Goal: Book appointment/travel/reservation

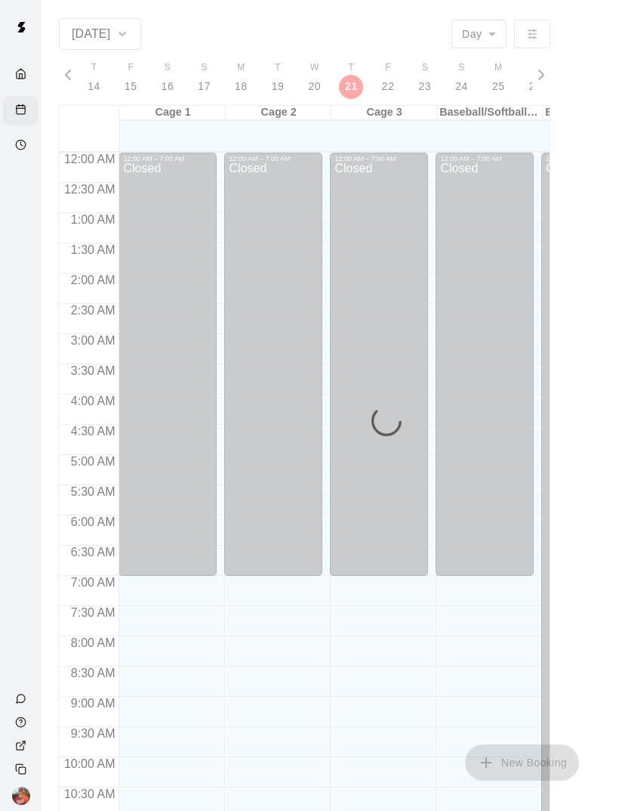
scroll to position [681, 0]
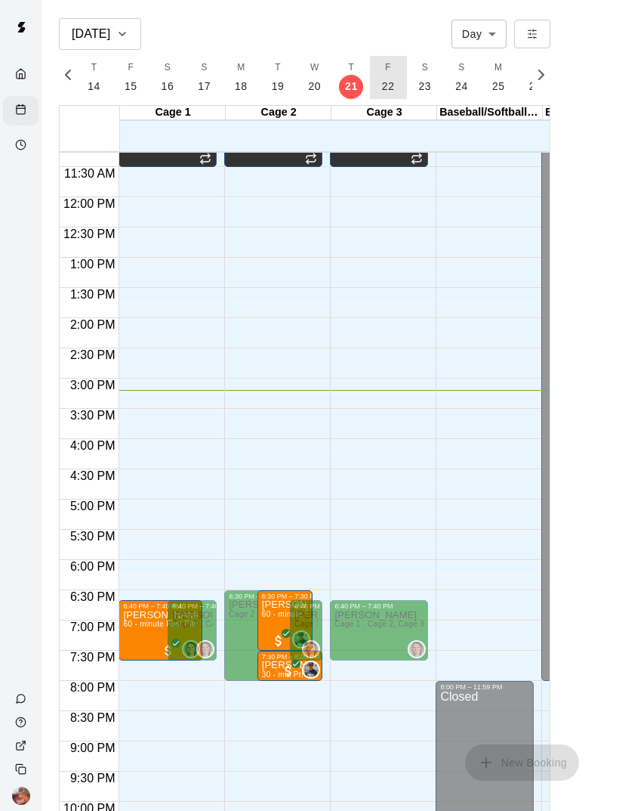
click at [387, 89] on p "22" at bounding box center [388, 87] width 13 height 16
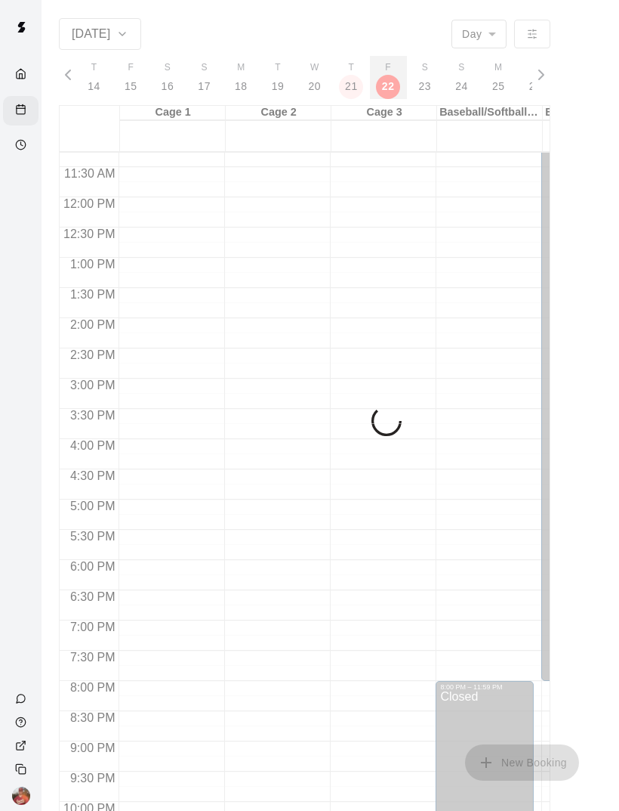
scroll to position [0, 6394]
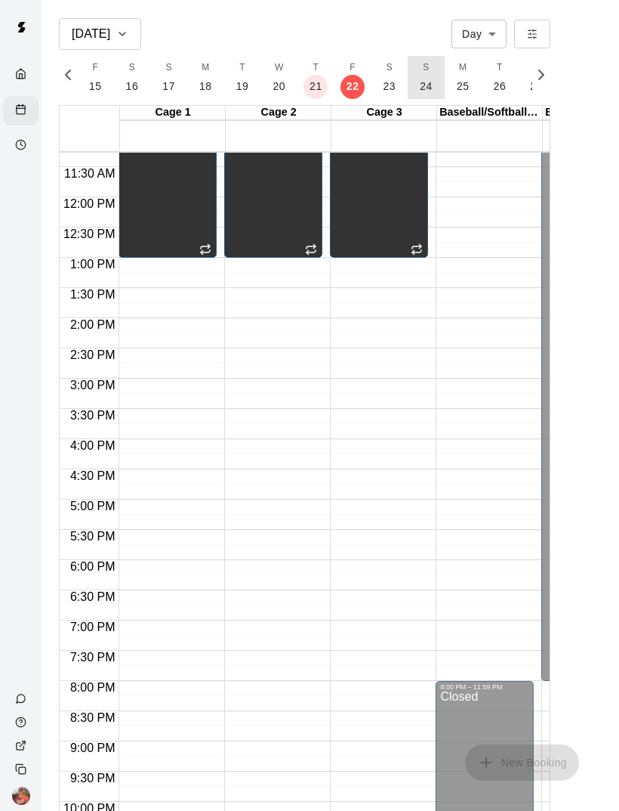
click at [429, 88] on button "S 24" at bounding box center [426, 77] width 37 height 43
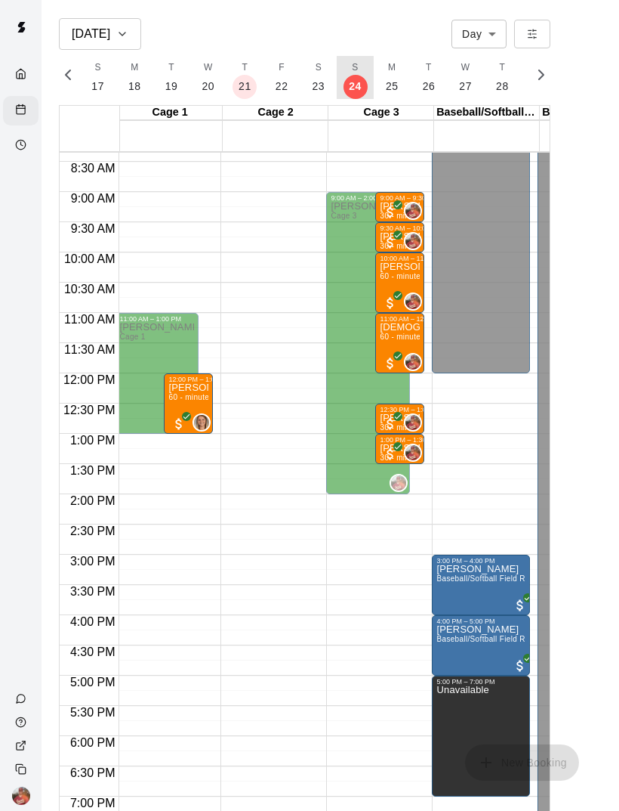
scroll to position [0, 4]
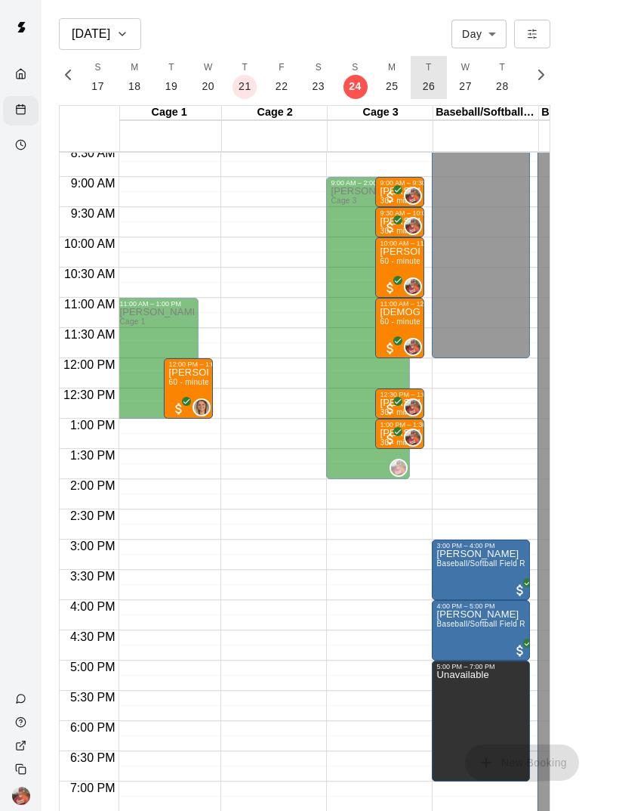
click at [428, 82] on p "26" at bounding box center [429, 87] width 13 height 16
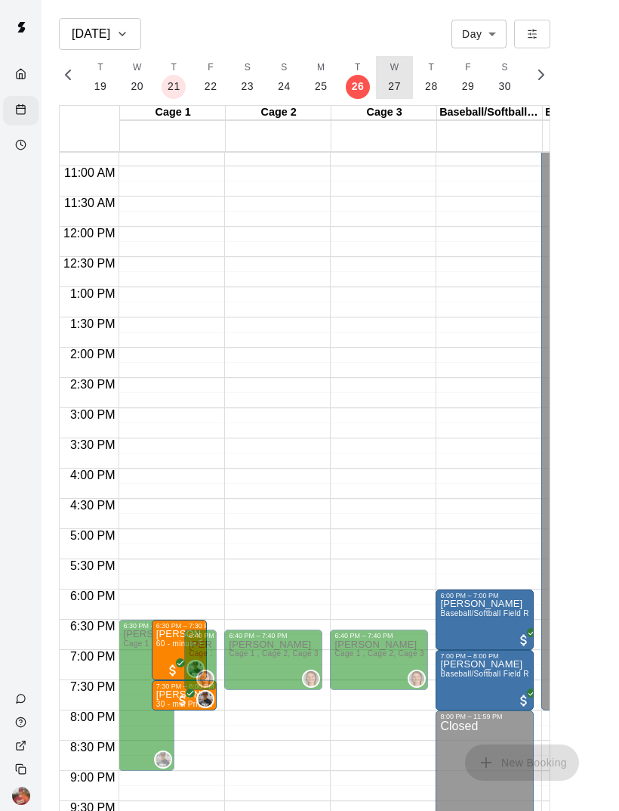
click at [391, 91] on p "27" at bounding box center [394, 87] width 13 height 16
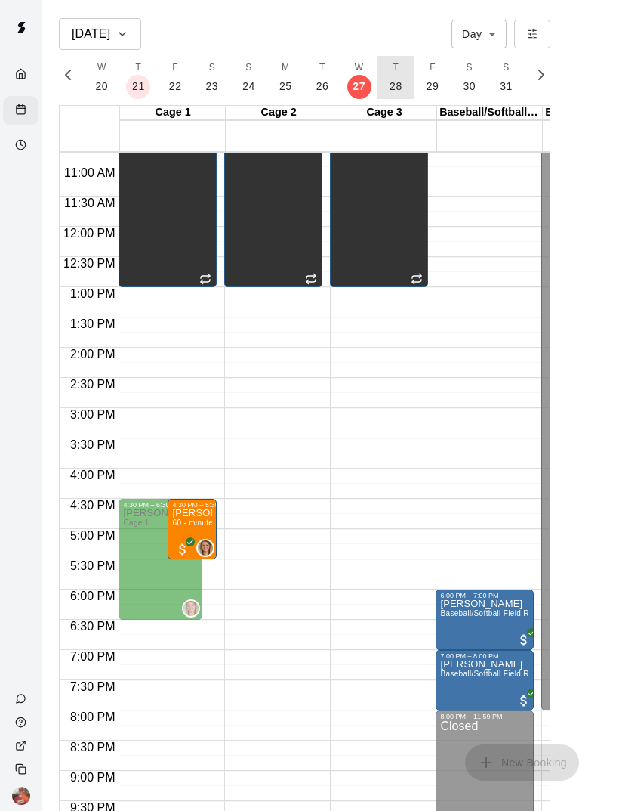
click at [393, 91] on p "28" at bounding box center [396, 87] width 13 height 16
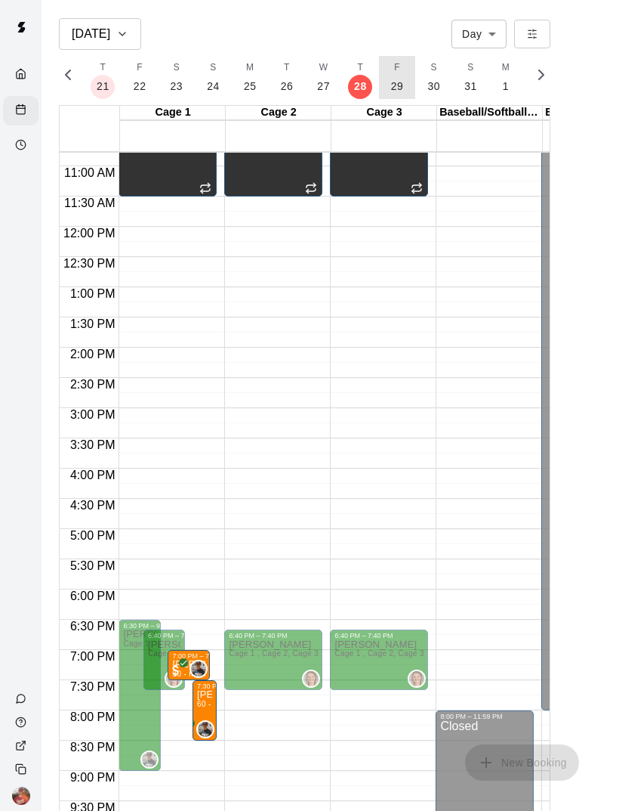
click at [395, 89] on p "29" at bounding box center [397, 87] width 13 height 16
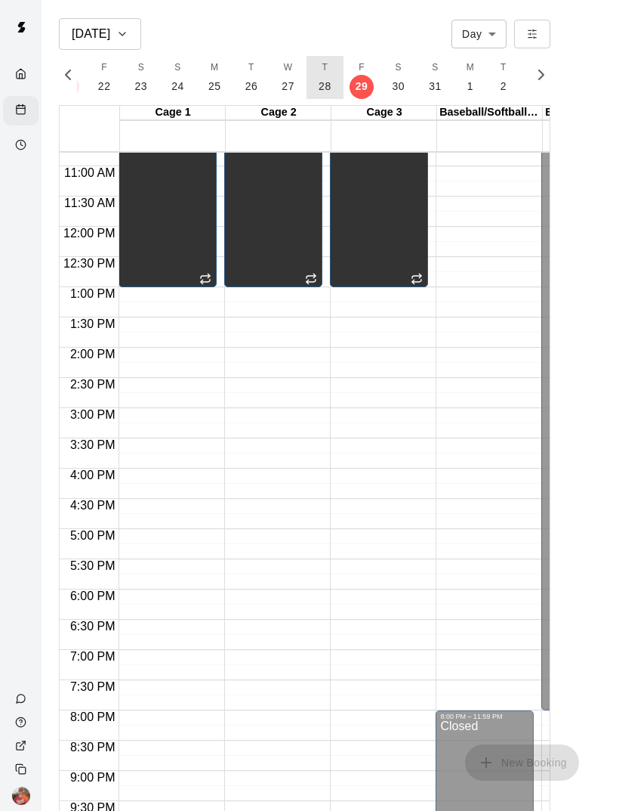
click at [319, 91] on p "28" at bounding box center [325, 87] width 13 height 16
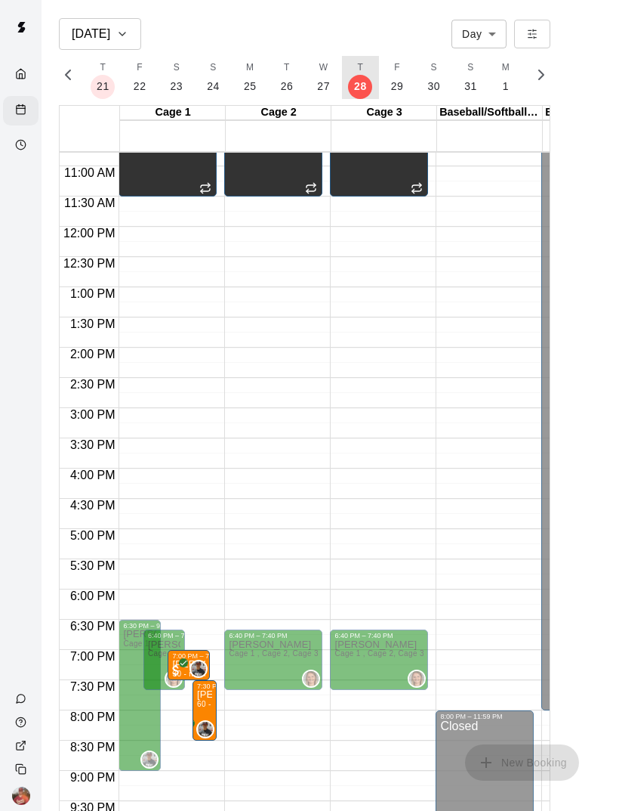
click at [323, 89] on p "27" at bounding box center [323, 87] width 13 height 16
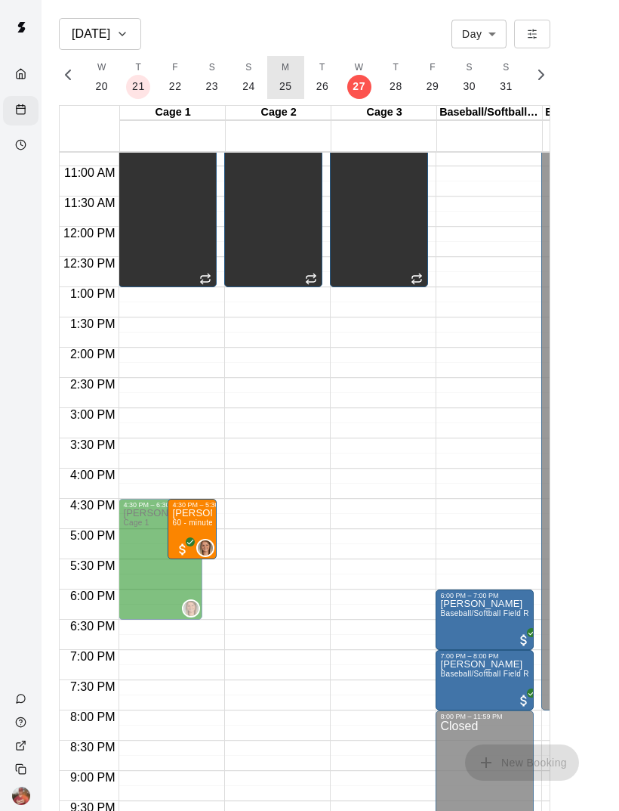
click at [280, 89] on p "25" at bounding box center [286, 87] width 13 height 16
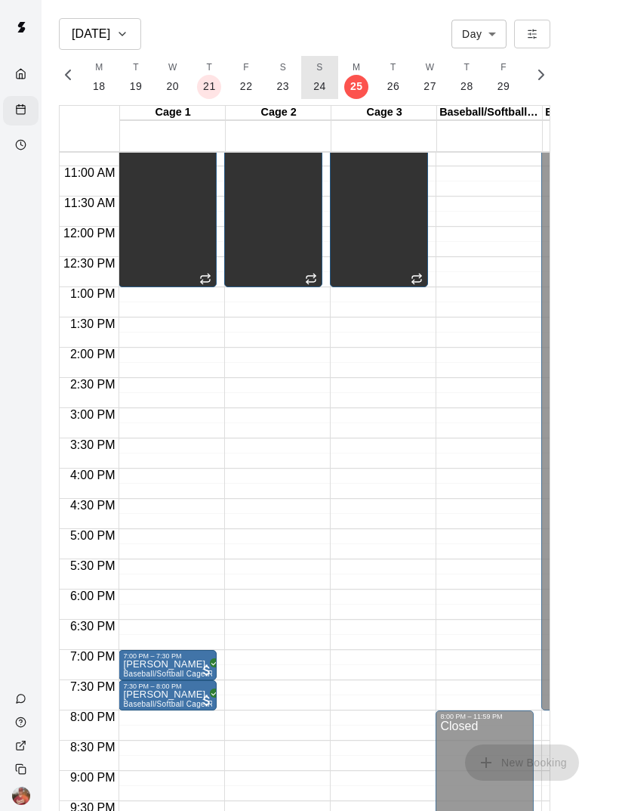
click at [323, 84] on button "S 24" at bounding box center [319, 77] width 37 height 43
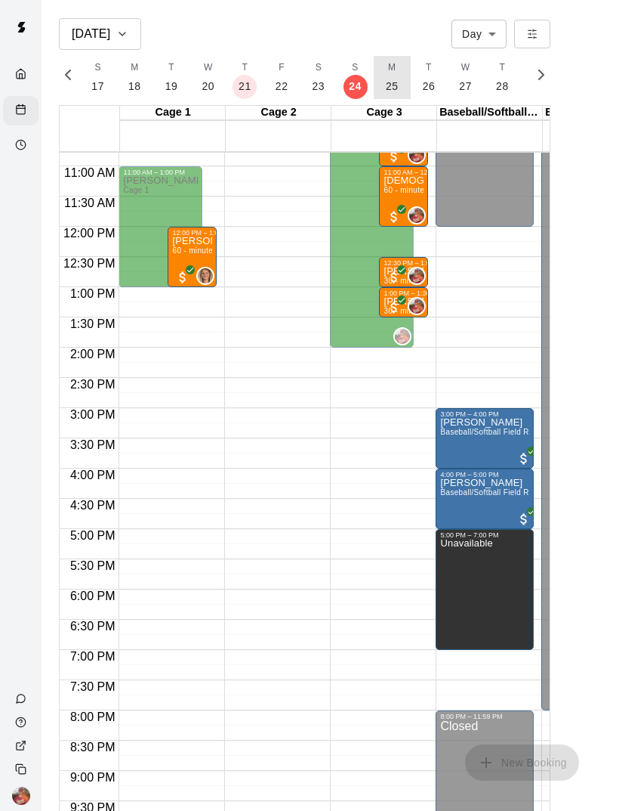
click at [387, 85] on p "25" at bounding box center [392, 87] width 13 height 16
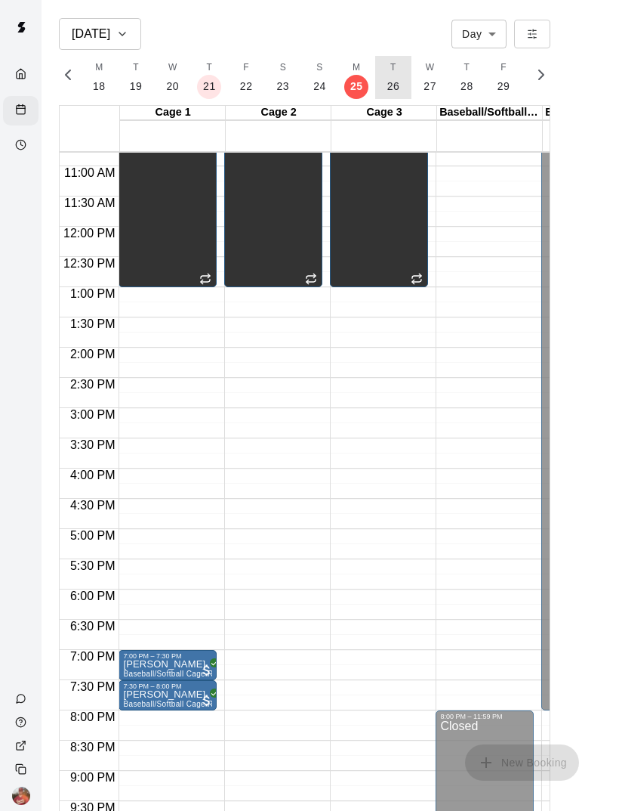
click at [394, 82] on p "26" at bounding box center [394, 87] width 13 height 16
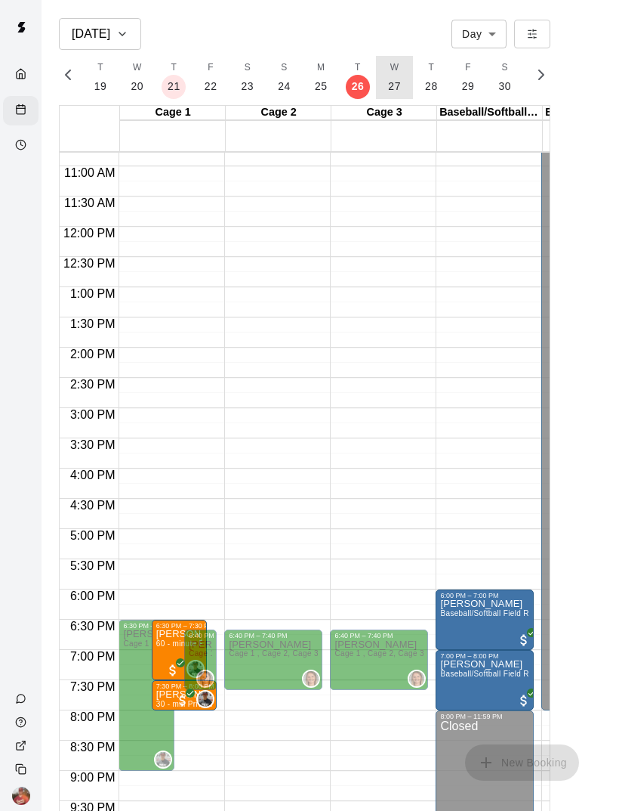
click at [393, 85] on p "27" at bounding box center [394, 87] width 13 height 16
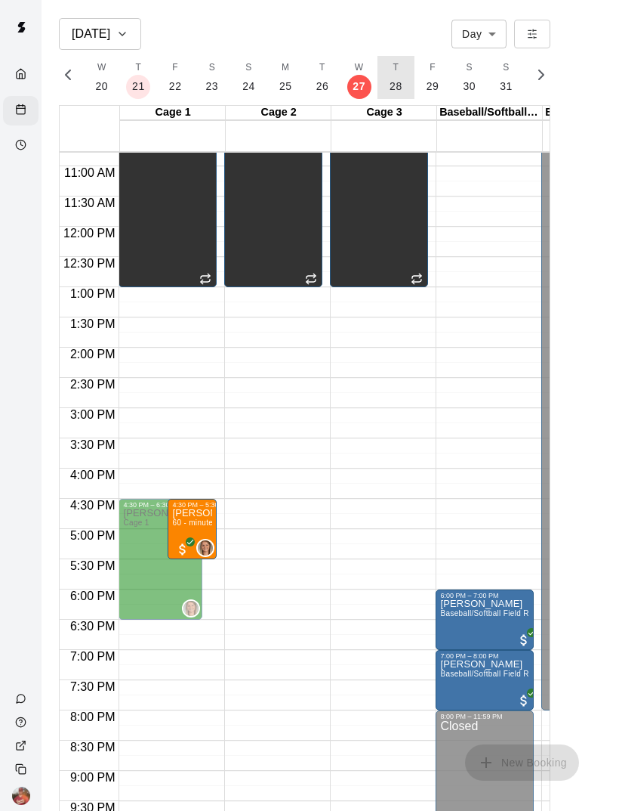
click at [395, 86] on p "28" at bounding box center [396, 87] width 13 height 16
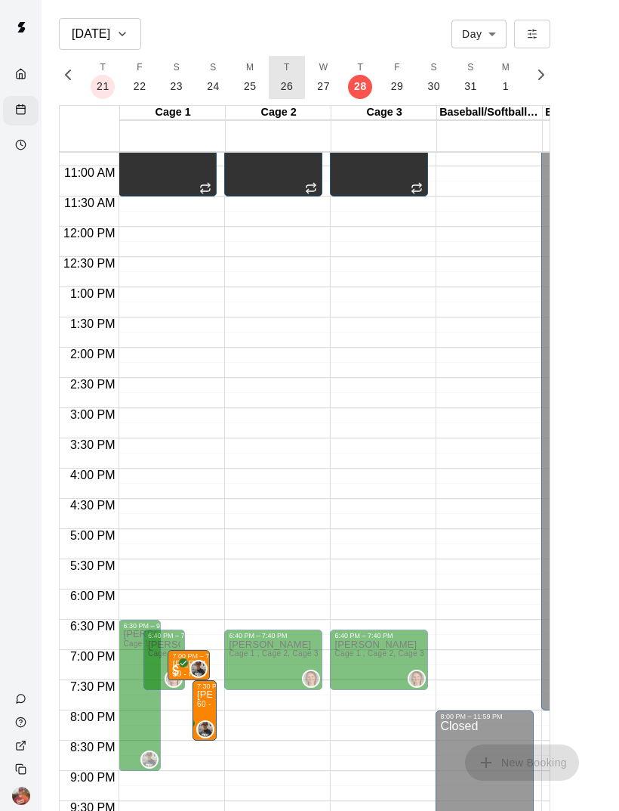
click at [286, 81] on p "26" at bounding box center [287, 87] width 13 height 16
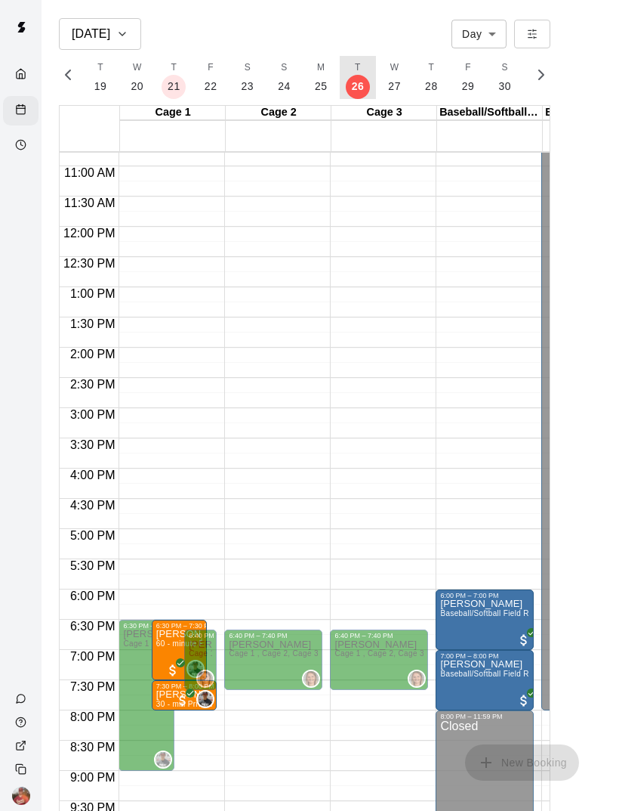
click at [425, 85] on p "28" at bounding box center [431, 87] width 13 height 16
